Goal: Subscribe to service/newsletter

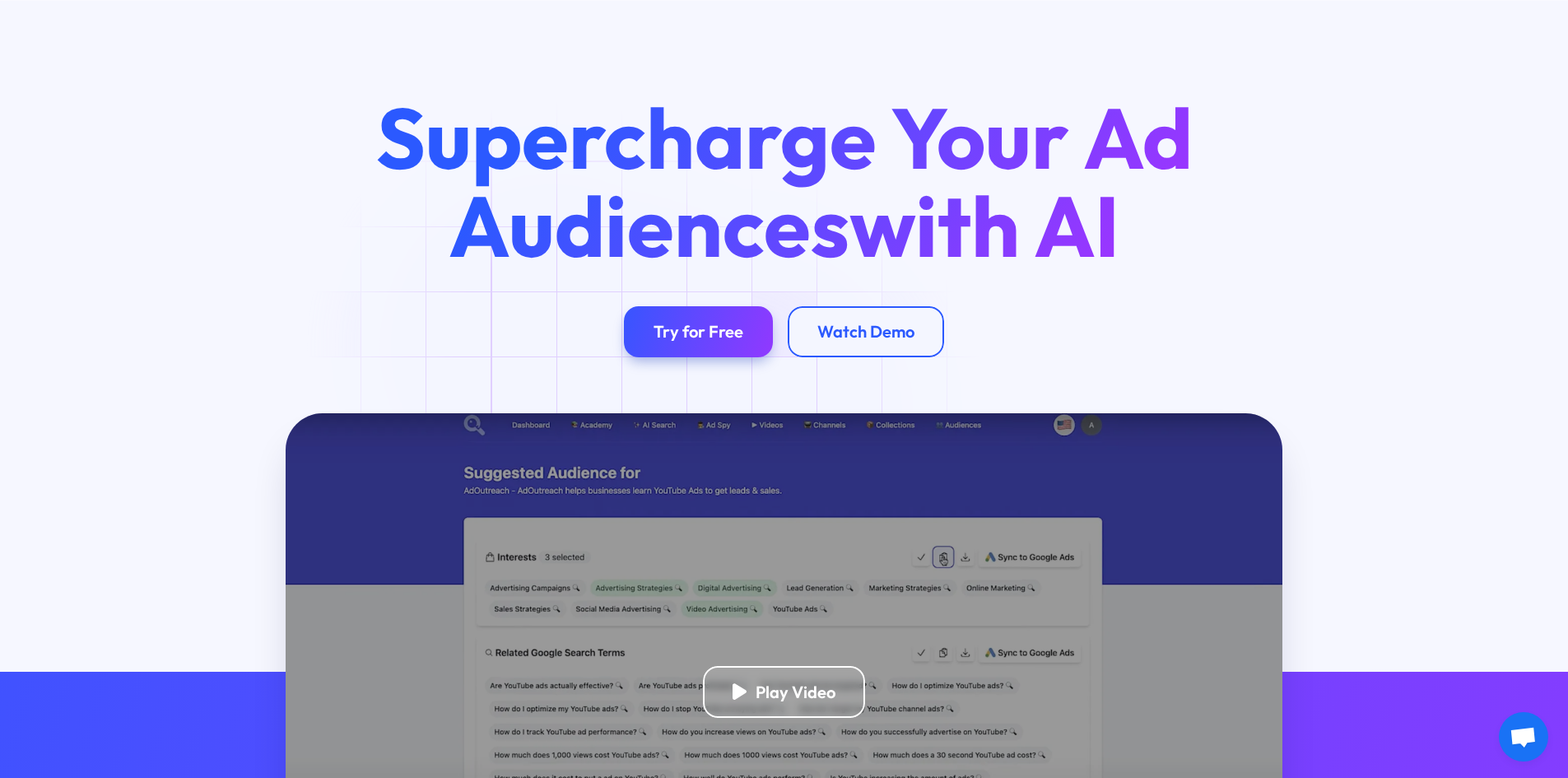
scroll to position [83, 0]
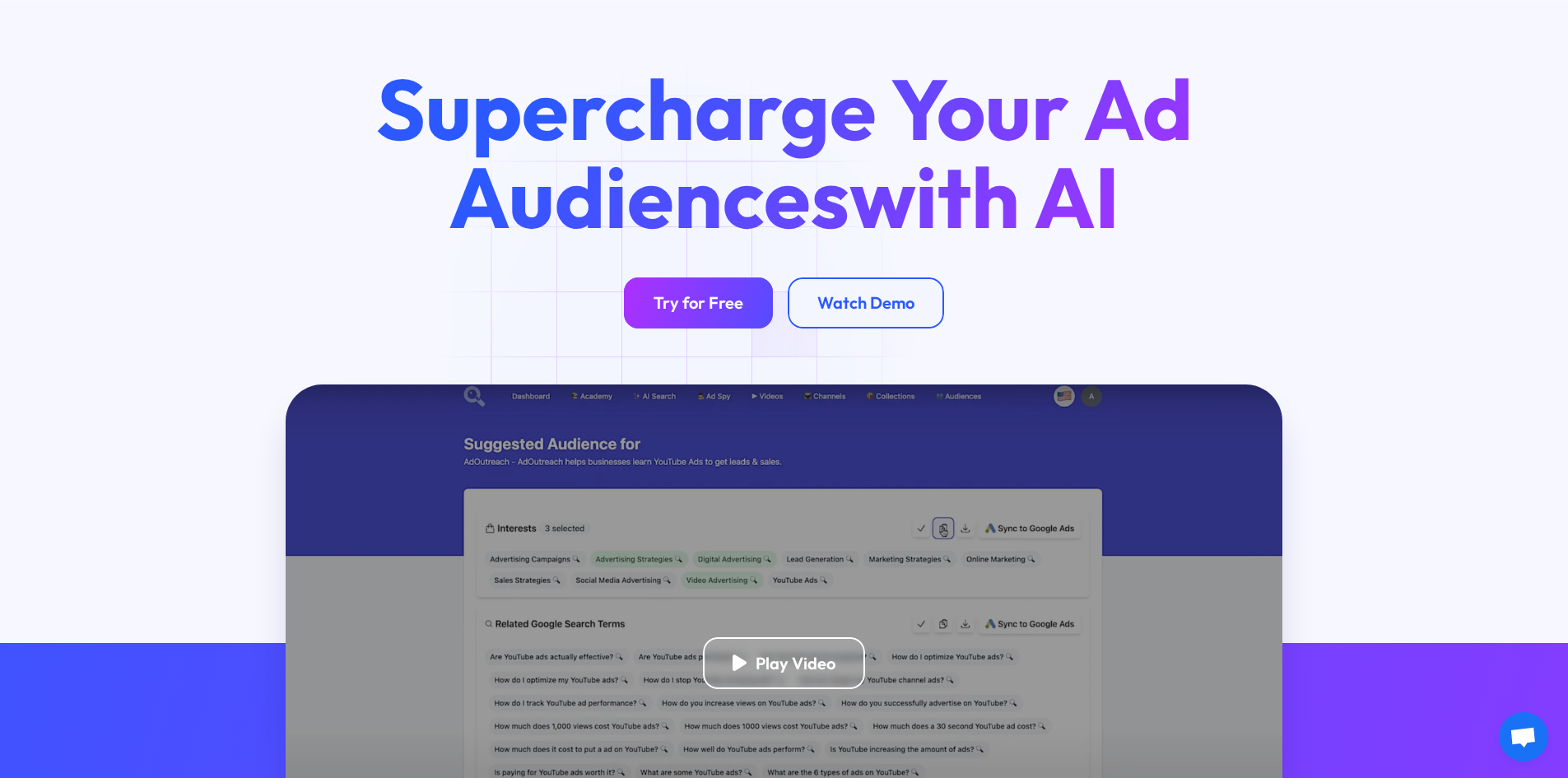
click at [680, 304] on div "Try for Free" at bounding box center [698, 302] width 89 height 20
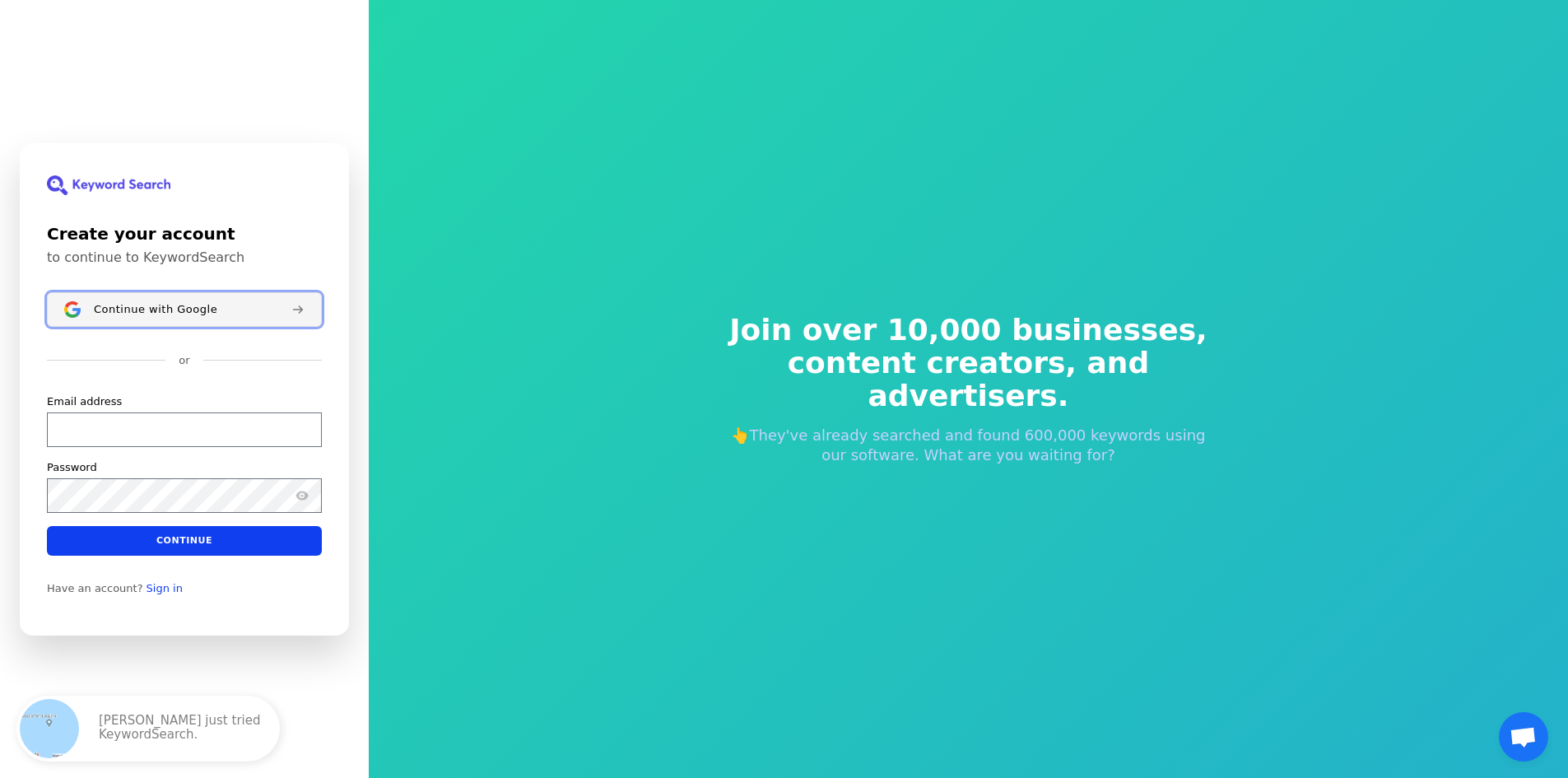
click at [157, 313] on span "Continue with Google" at bounding box center [155, 308] width 123 height 13
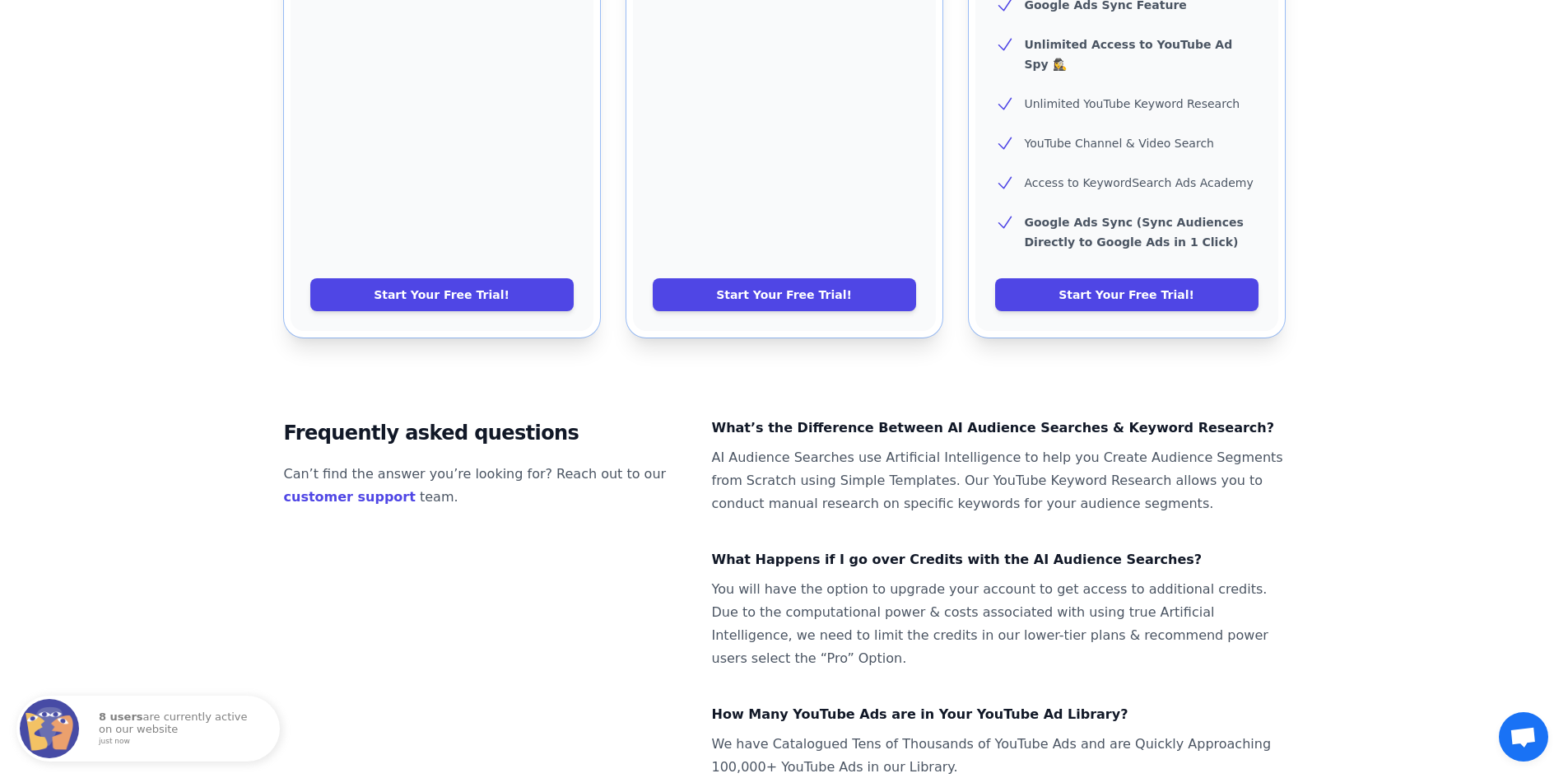
scroll to position [459, 0]
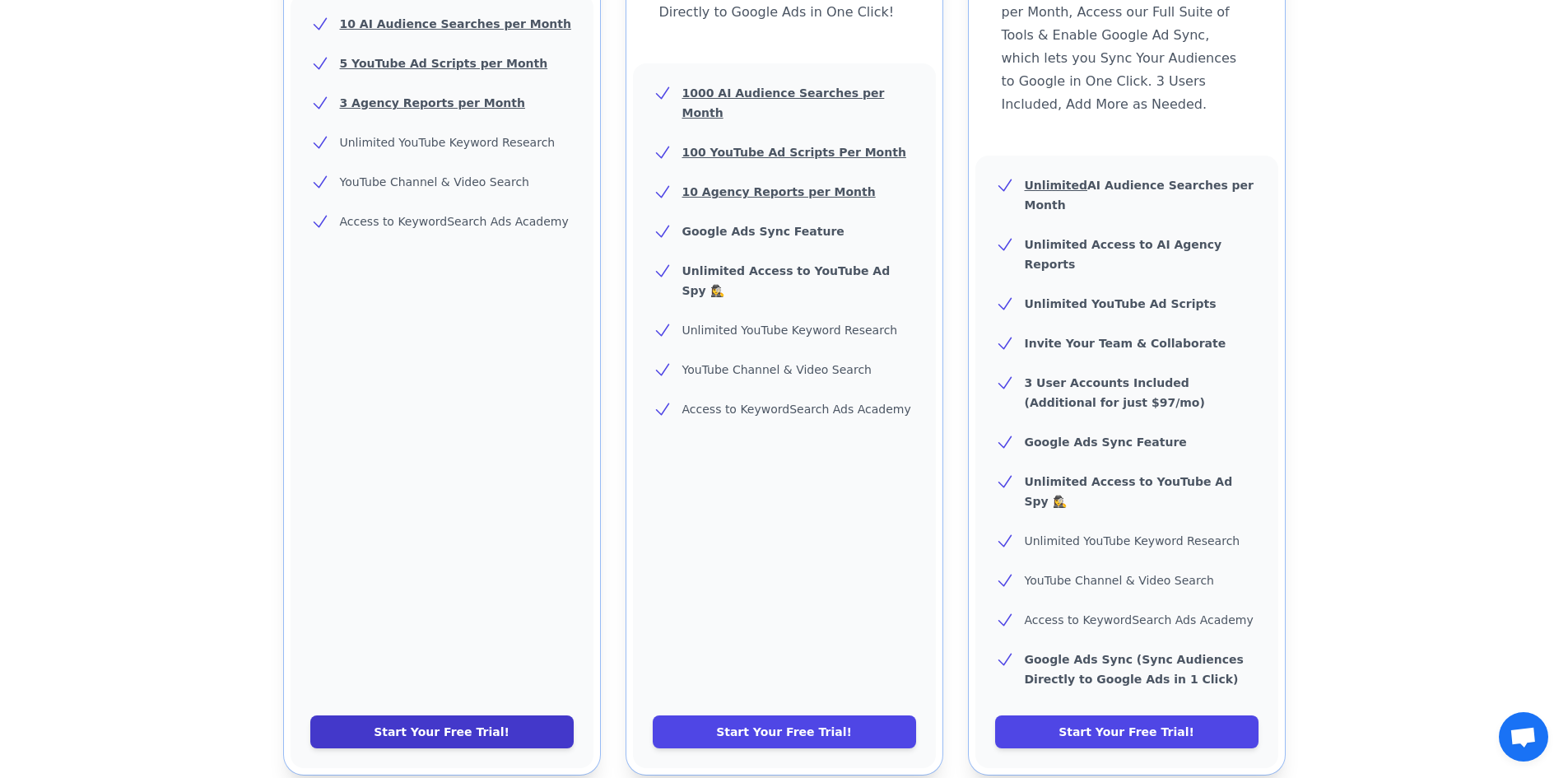
click at [477, 715] on link "Start Your Free Trial!" at bounding box center [441, 731] width 263 height 33
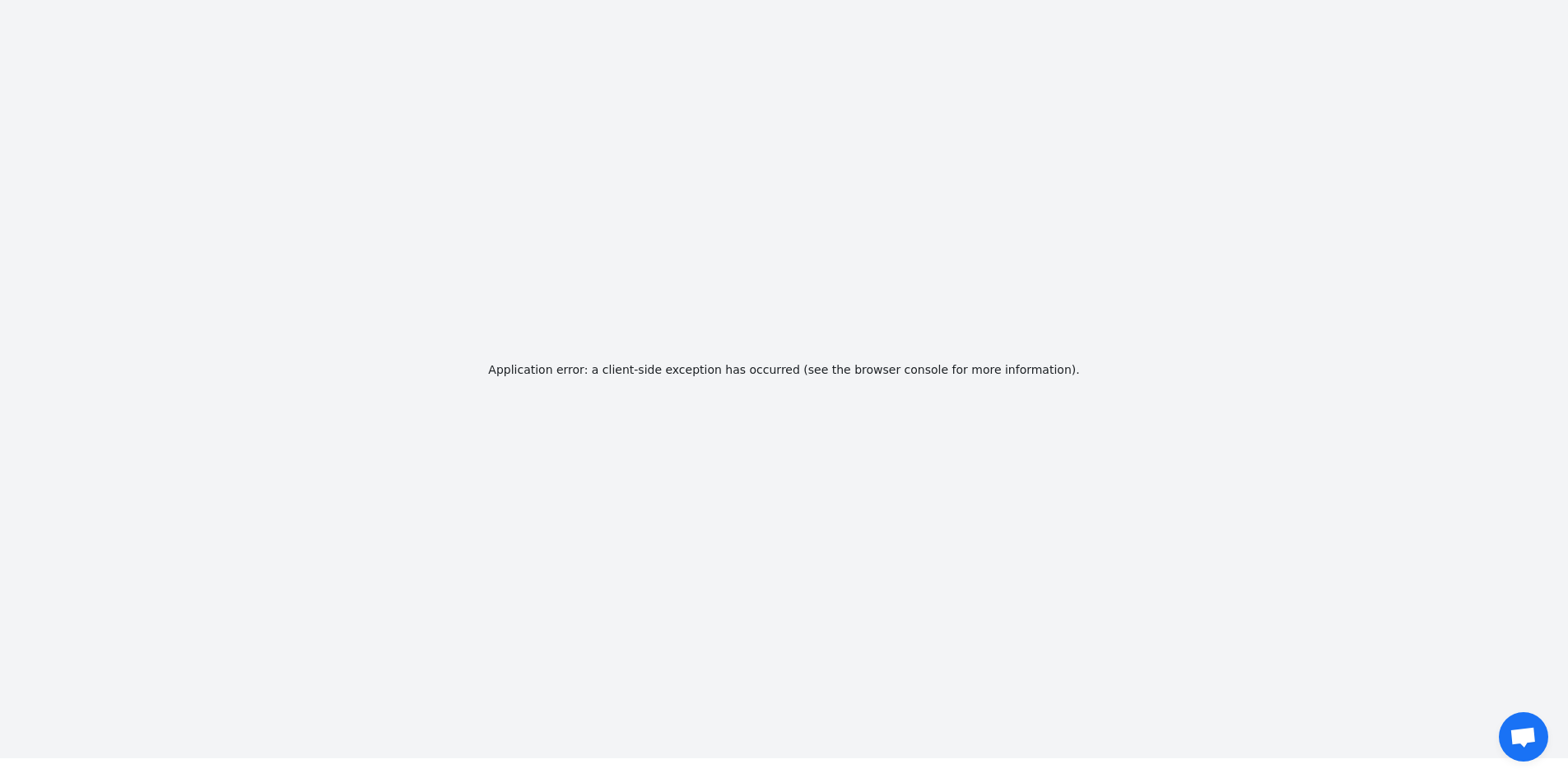
scroll to position [4, 0]
